Goal: Navigation & Orientation: Find specific page/section

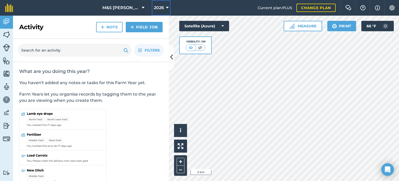
click at [169, 9] on button "2026" at bounding box center [161, 8] width 19 height 16
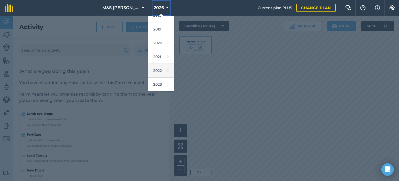
scroll to position [52, 0]
click at [158, 72] on link "2024" at bounding box center [161, 67] width 26 height 14
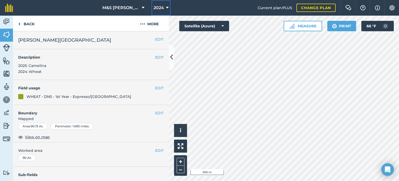
click at [165, 8] on button "2024" at bounding box center [160, 8] width 19 height 16
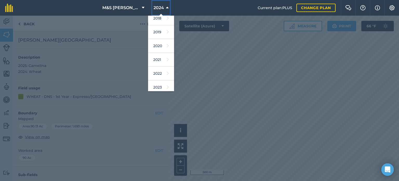
scroll to position [26, 0]
click at [183, 9] on nav "M&S [PERSON_NAME] FARM 2024 2017 2018 2019 2020 2021 2022 2023 2024 2025 2026 2…" at bounding box center [138, 8] width 240 height 16
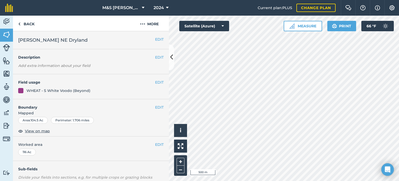
scroll to position [26, 0]
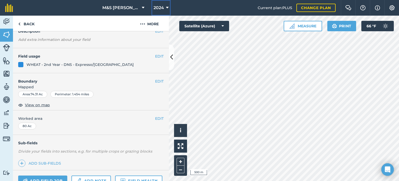
click at [162, 6] on span "2024" at bounding box center [159, 8] width 10 height 6
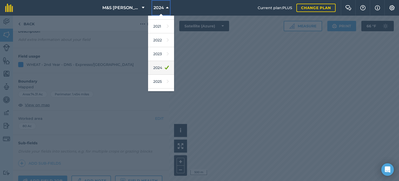
scroll to position [75, 0]
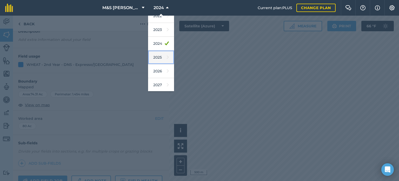
click at [161, 55] on link "2025" at bounding box center [161, 57] width 26 height 14
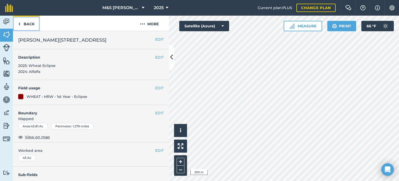
click at [29, 21] on link "Back" at bounding box center [26, 23] width 27 height 15
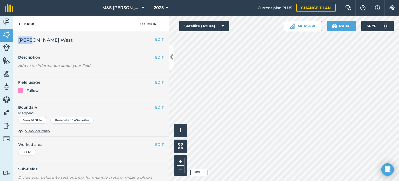
click at [33, 31] on div "Back More EDIT [PERSON_NAME] West EDIT Description Add extra information about …" at bounding box center [91, 98] width 156 height 165
click at [32, 23] on link "Back" at bounding box center [26, 23] width 27 height 15
